Goal: Use online tool/utility: Utilize a website feature to perform a specific function

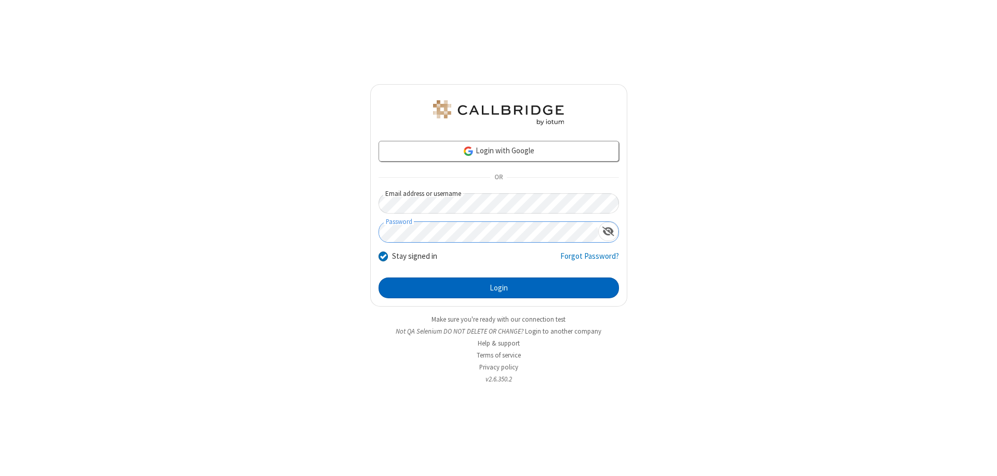
click at [499, 288] on button "Login" at bounding box center [499, 287] width 241 height 21
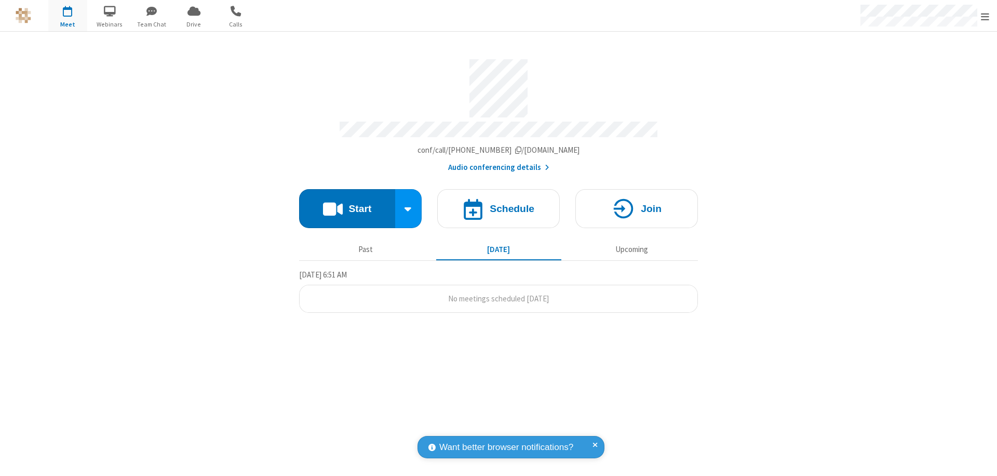
click at [347, 204] on button "Start" at bounding box center [347, 208] width 96 height 39
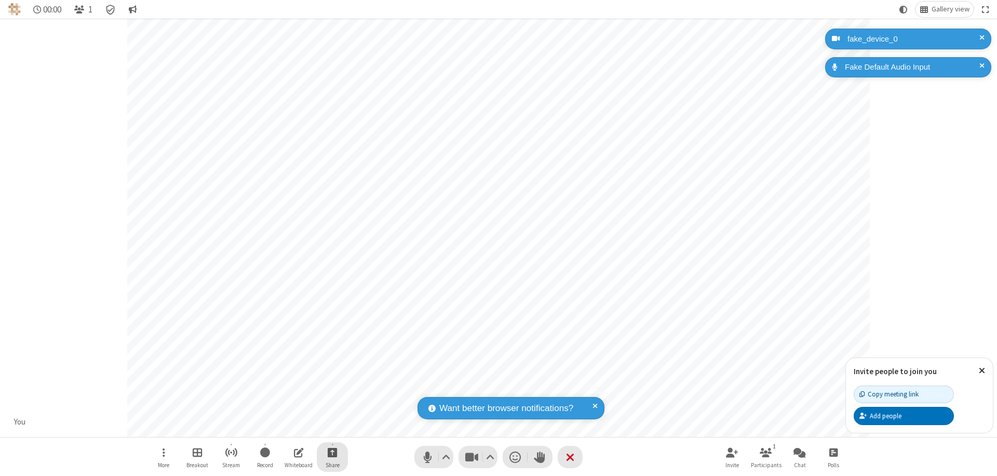
click at [332, 452] on span "Start sharing" at bounding box center [333, 452] width 10 height 13
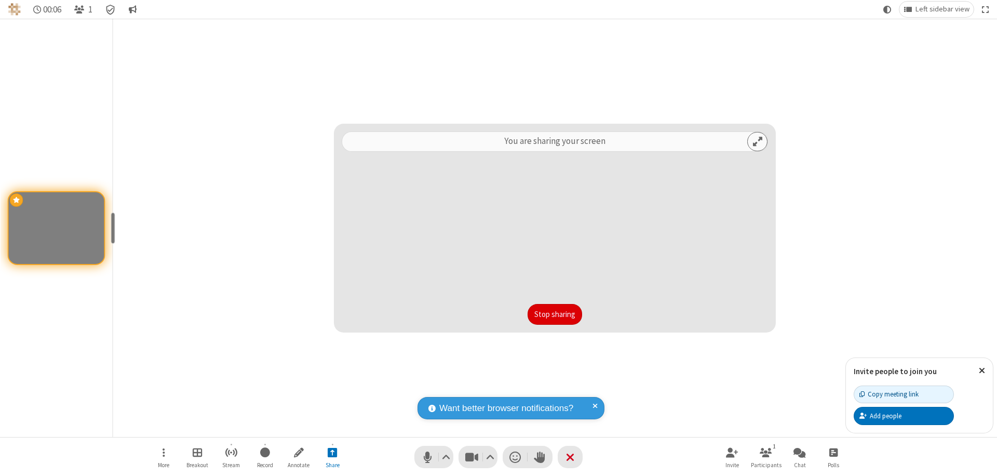
click at [555, 314] on button "Stop sharing" at bounding box center [555, 314] width 55 height 21
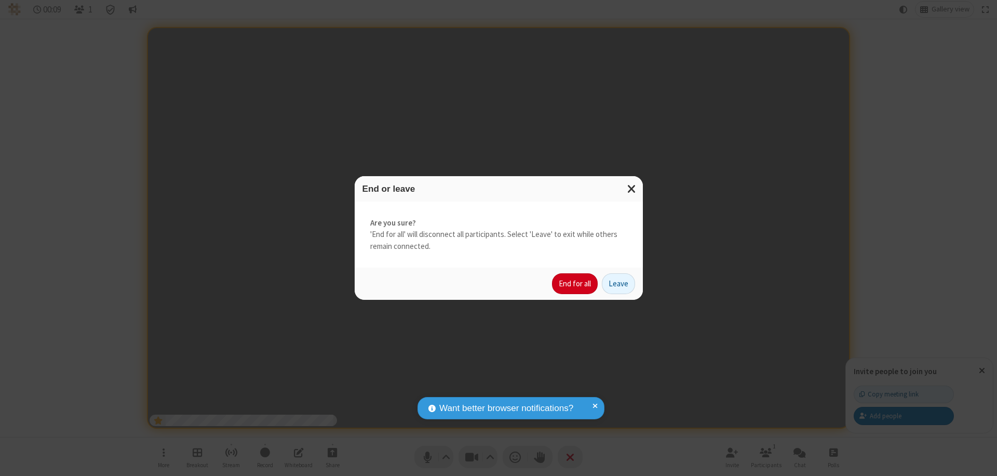
click at [576, 284] on button "End for all" at bounding box center [575, 283] width 46 height 21
